Goal: Transaction & Acquisition: Subscribe to service/newsletter

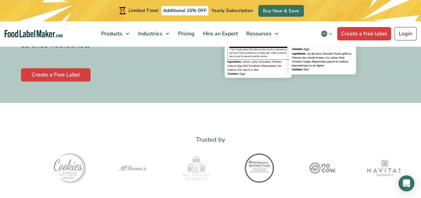
scroll to position [133, 0]
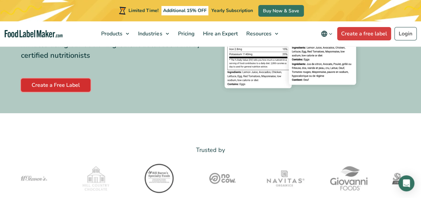
click at [66, 89] on link "Create a Free Label" at bounding box center [56, 84] width 70 height 13
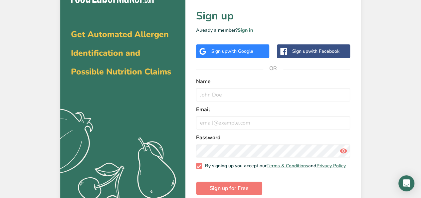
scroll to position [28, 0]
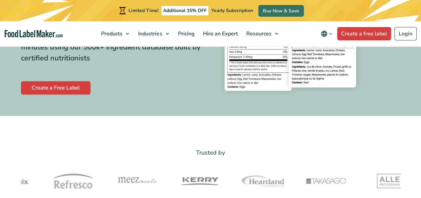
scroll to position [133, 0]
